Goal: Information Seeking & Learning: Learn about a topic

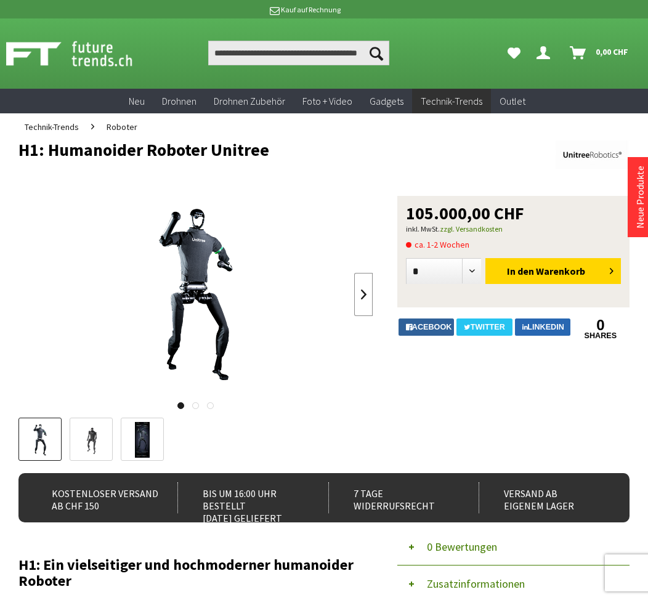
click at [373, 316] on link at bounding box center [363, 294] width 18 height 43
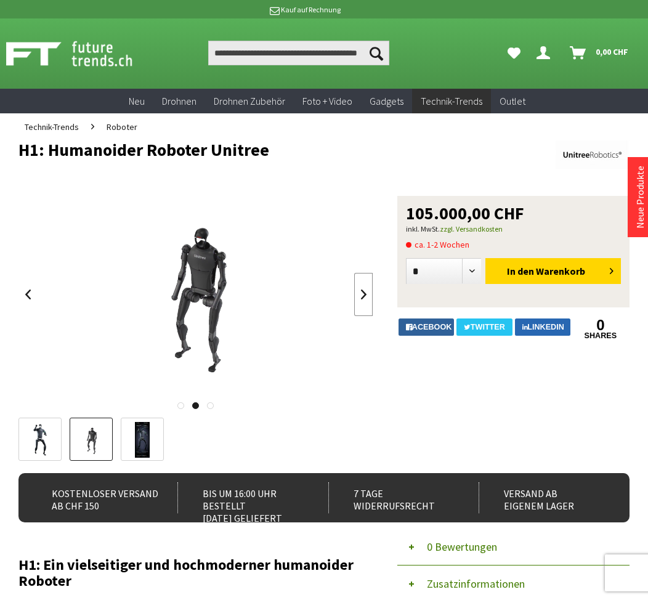
click at [373, 316] on link at bounding box center [363, 294] width 18 height 43
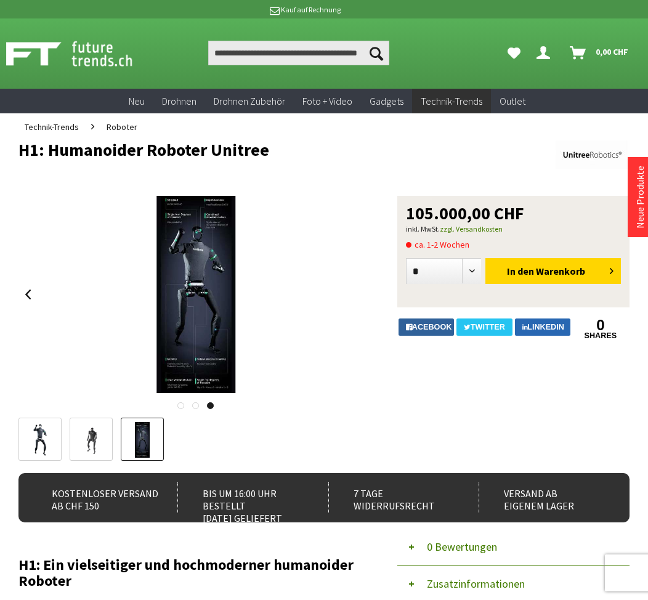
click at [373, 349] on div at bounding box center [195, 294] width 355 height 197
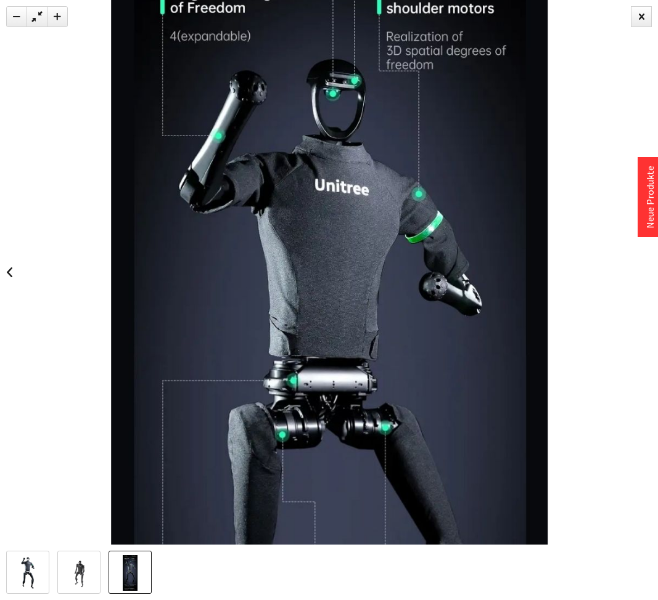
drag, startPoint x: 357, startPoint y: 51, endPoint x: 320, endPoint y: 335, distance: 286.5
click at [320, 335] on img at bounding box center [329, 436] width 436 height 1090
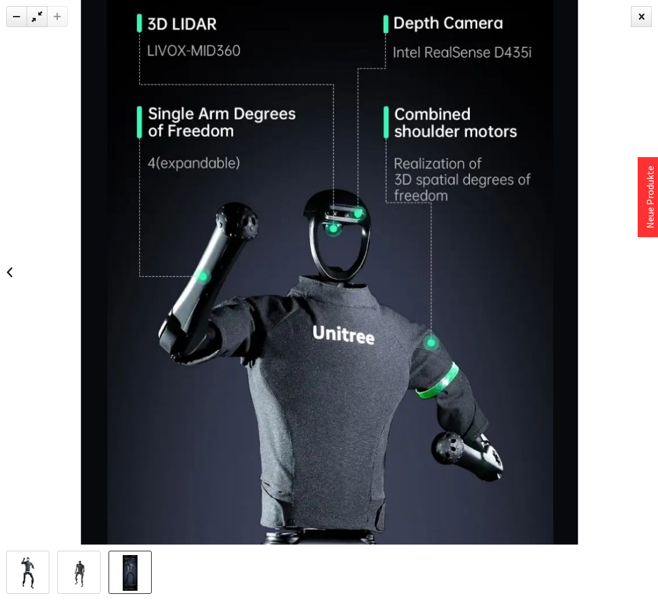
drag, startPoint x: 287, startPoint y: 146, endPoint x: 284, endPoint y: 330, distance: 183.7
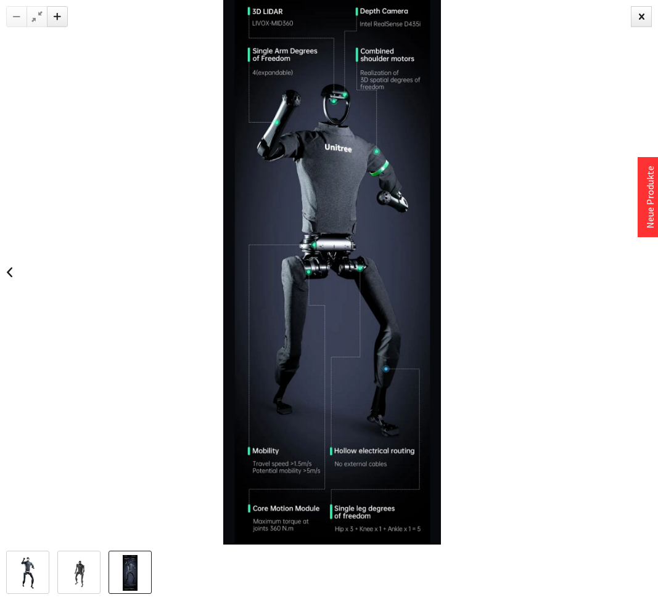
drag, startPoint x: 315, startPoint y: 444, endPoint x: 317, endPoint y: 438, distance: 6.4
click at [315, 436] on img at bounding box center [332, 272] width 218 height 545
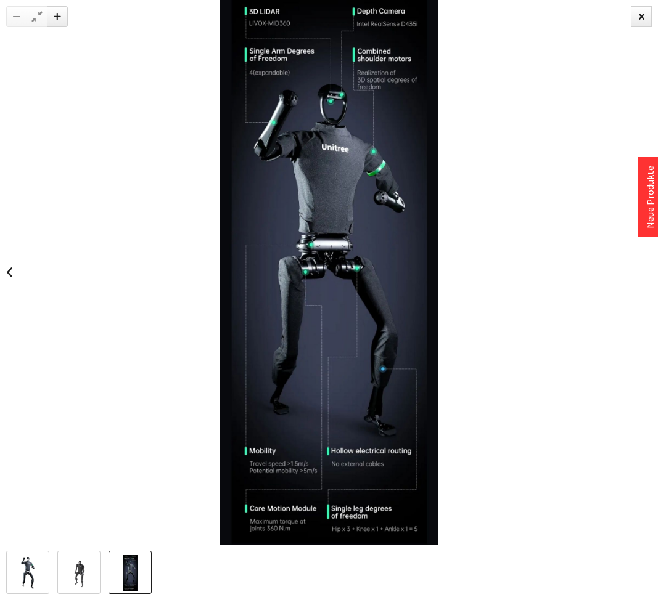
click at [345, 499] on img at bounding box center [329, 272] width 218 height 545
click at [527, 330] on div at bounding box center [329, 272] width 658 height 545
click at [97, 568] on img at bounding box center [79, 573] width 36 height 36
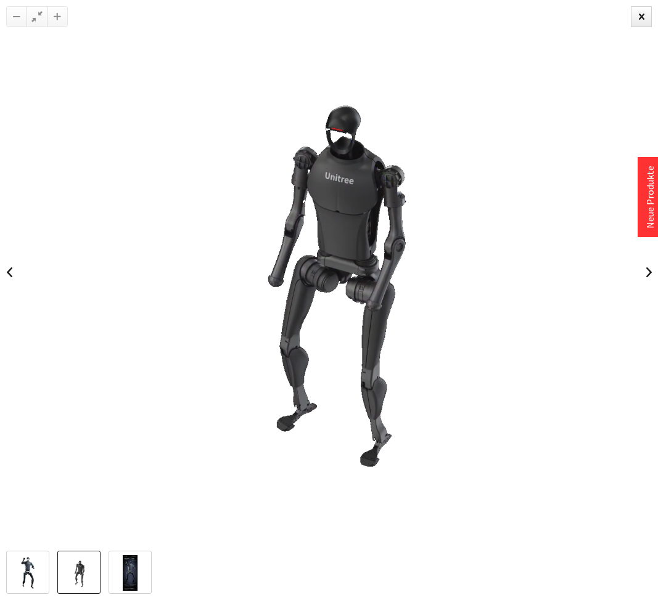
click at [18, 565] on img at bounding box center [28, 573] width 36 height 36
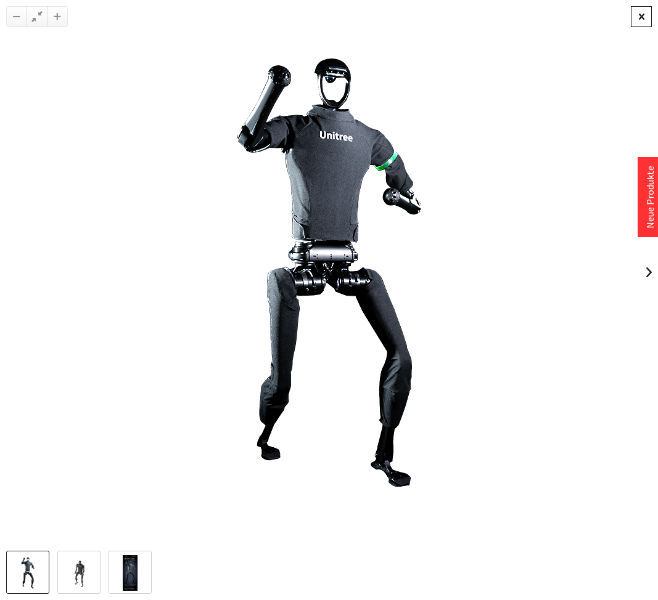
click at [639, 18] on div at bounding box center [640, 16] width 21 height 21
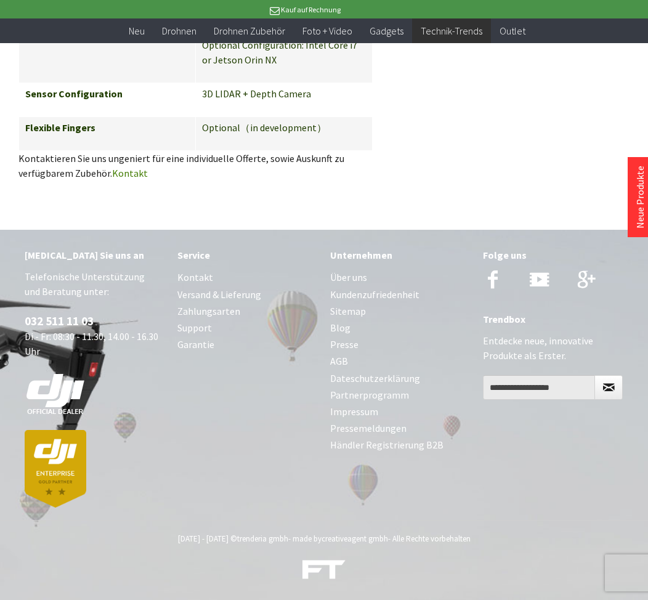
scroll to position [3142, 0]
click at [111, 412] on p "Telefonische Unterstützung und Beratung unter: 032 511 11 03 Di - Fr: 08:30 - 1…" at bounding box center [95, 388] width 141 height 238
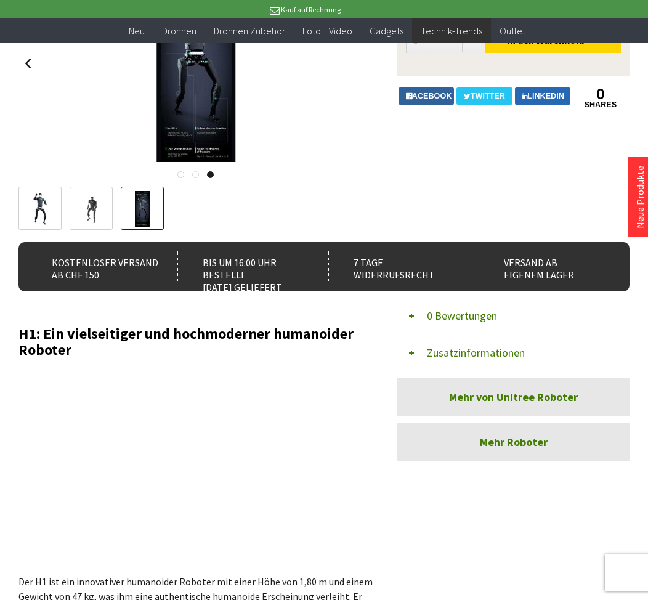
scroll to position [0, 0]
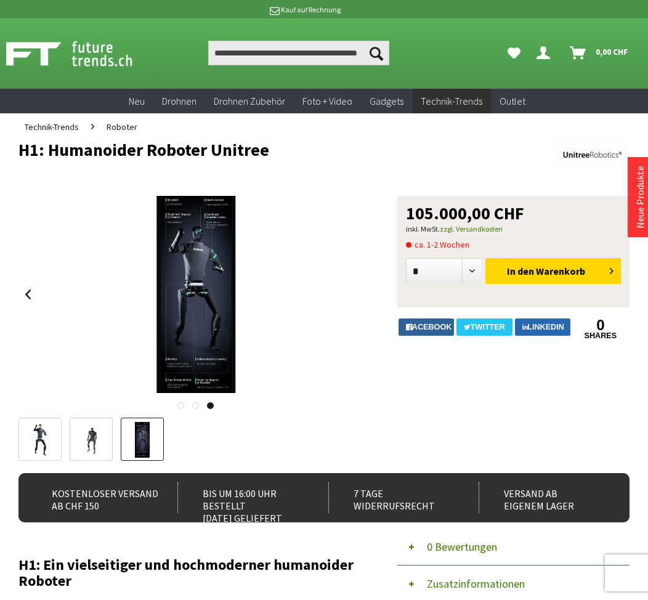
click at [199, 409] on link at bounding box center [195, 405] width 7 height 7
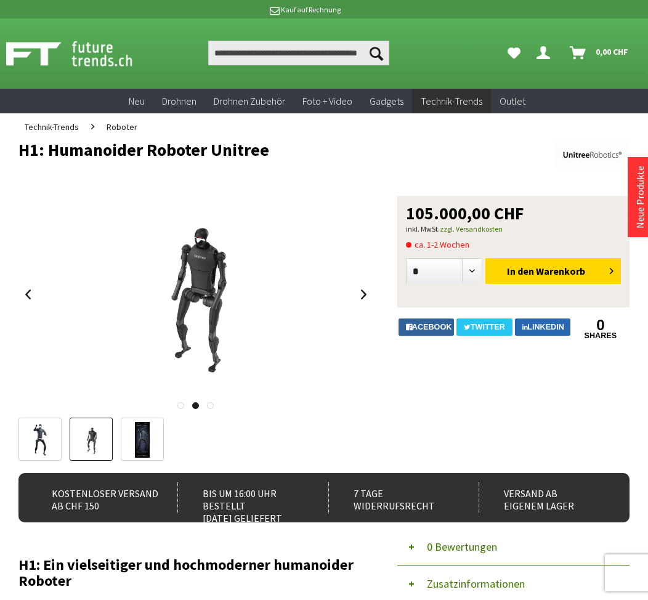
click at [184, 409] on link at bounding box center [180, 405] width 7 height 7
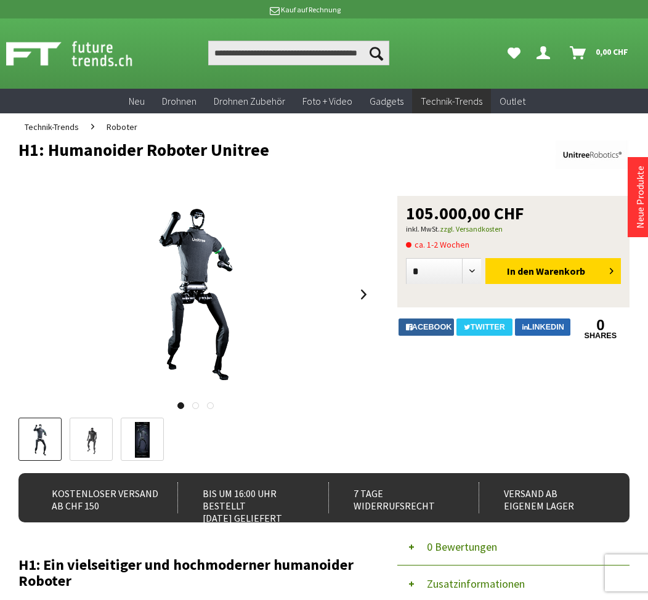
click at [336, 409] on div at bounding box center [195, 402] width 354 height 12
click at [335, 409] on div at bounding box center [195, 402] width 354 height 12
click at [214, 409] on link at bounding box center [210, 405] width 7 height 7
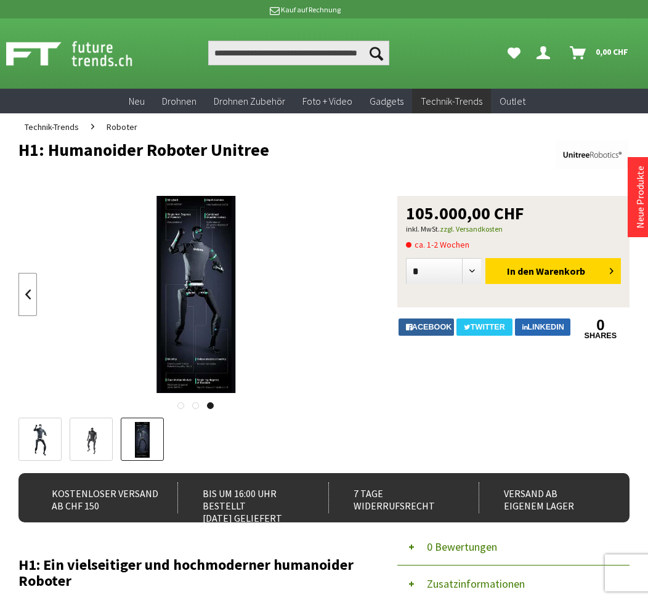
click at [20, 316] on link at bounding box center [27, 294] width 18 height 43
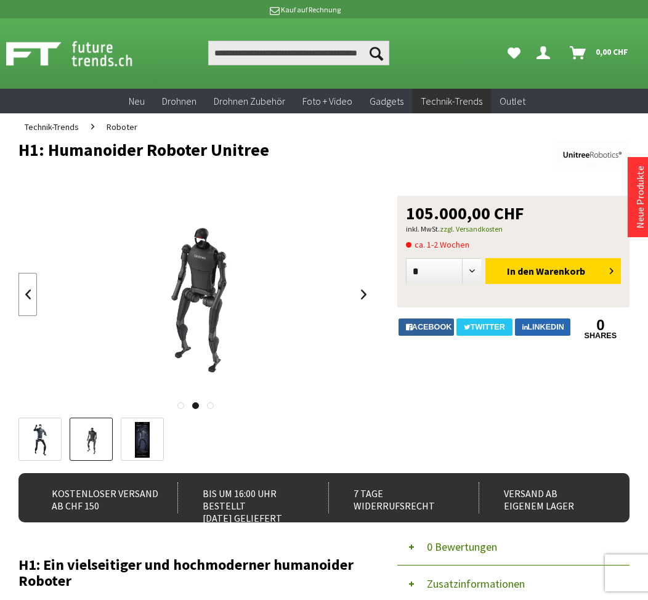
click at [20, 316] on link at bounding box center [27, 294] width 18 height 43
